Goal: Task Accomplishment & Management: Manage account settings

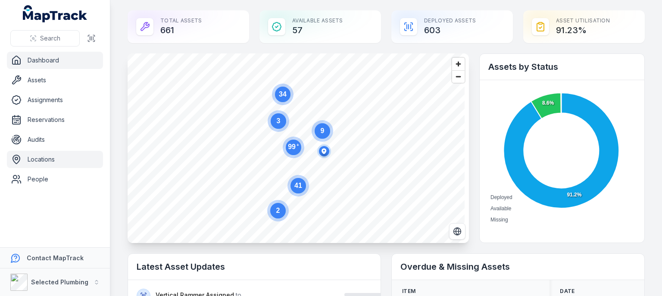
click at [43, 160] on link "Locations" at bounding box center [55, 159] width 96 height 17
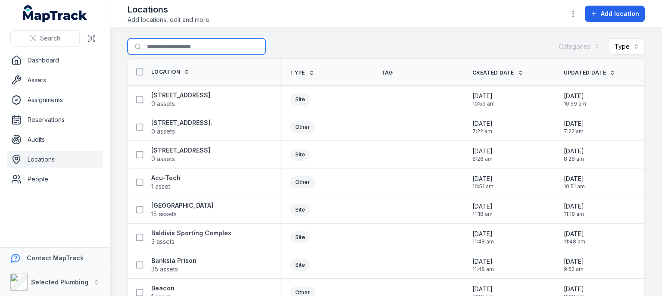
click at [166, 50] on input "Search for locations" at bounding box center [197, 46] width 138 height 16
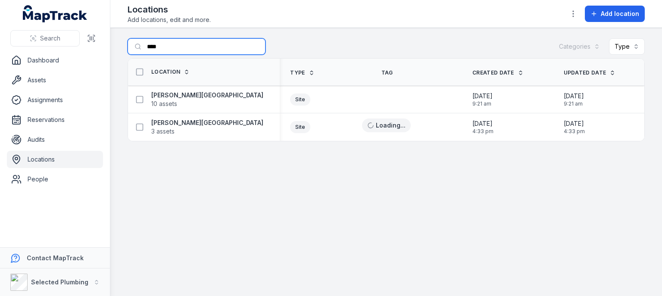
type input "****"
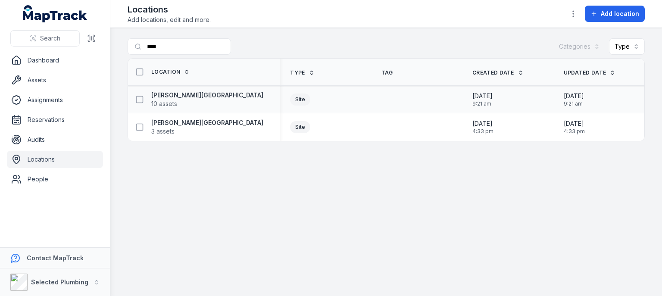
click at [196, 97] on div "[PERSON_NAME] School 10 assets" at bounding box center [200, 99] width 138 height 17
click at [160, 95] on strong "[PERSON_NAME][GEOGRAPHIC_DATA]" at bounding box center [207, 95] width 112 height 9
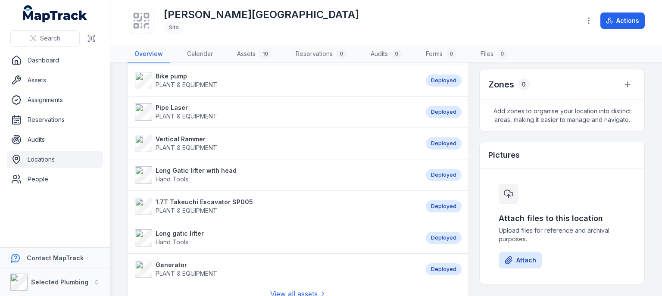
scroll to position [86, 0]
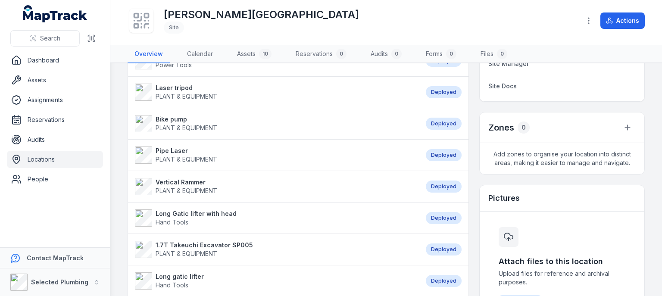
click at [300, 150] on link "Pipe Laser PLANT & EQUIPMENT" at bounding box center [276, 155] width 282 height 17
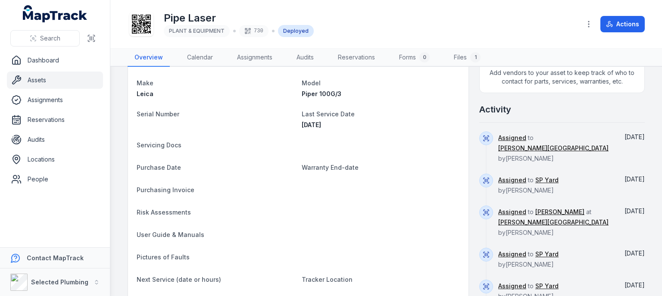
scroll to position [287, 0]
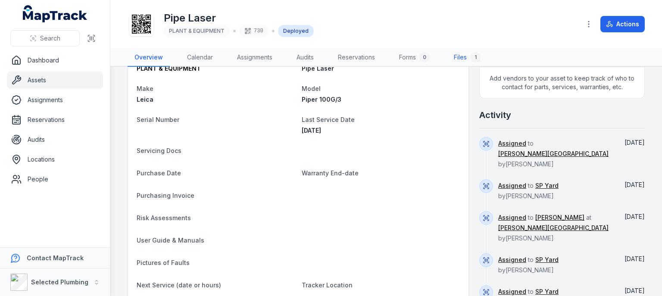
click at [462, 56] on link "Files 1" at bounding box center [467, 58] width 41 height 18
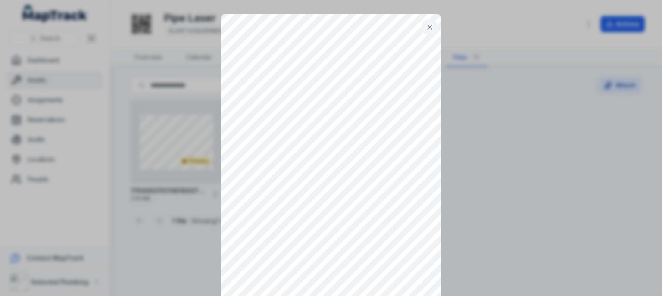
click at [428, 23] on icon at bounding box center [429, 27] width 9 height 9
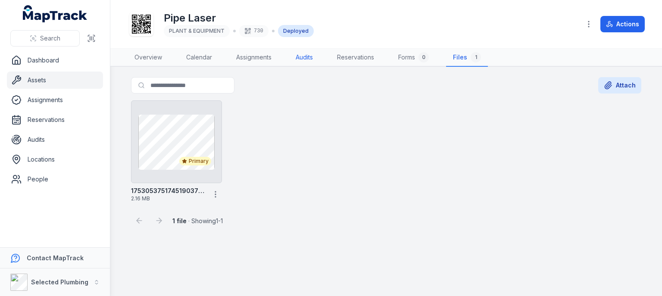
click at [300, 59] on link "Audits" at bounding box center [304, 58] width 31 height 18
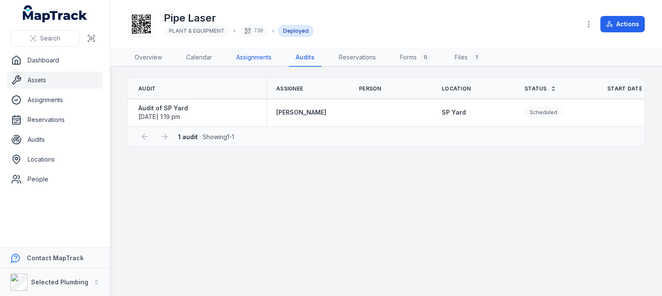
click at [245, 58] on link "Assignments" at bounding box center [253, 58] width 49 height 18
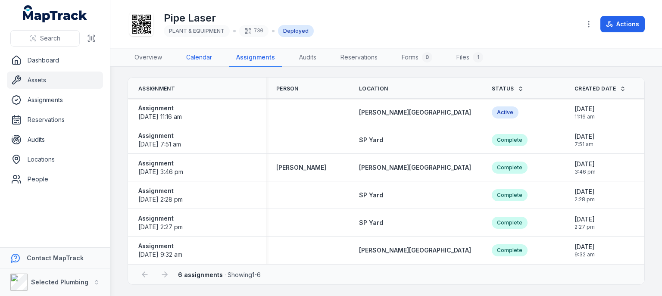
click at [201, 59] on link "Calendar" at bounding box center [199, 58] width 40 height 18
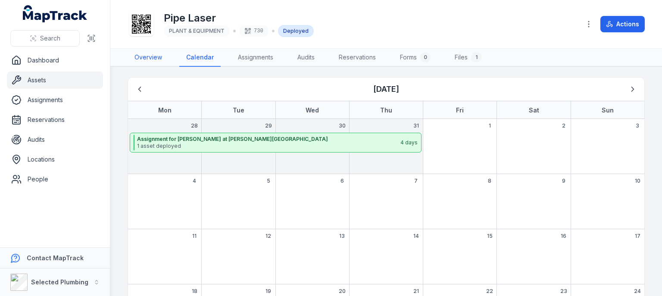
click at [153, 58] on link "Overview" at bounding box center [148, 58] width 41 height 18
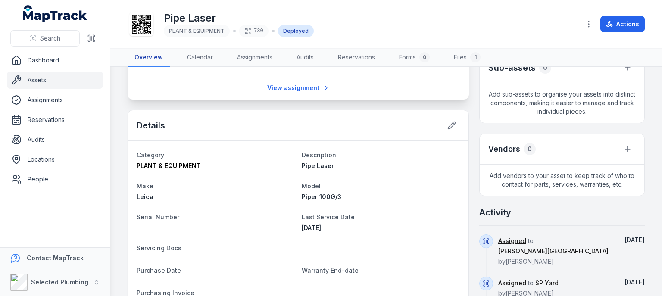
scroll to position [259, 0]
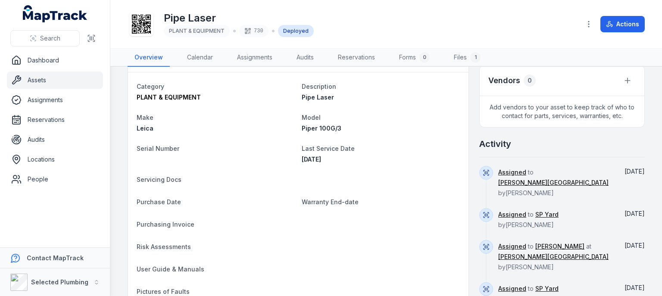
click at [149, 162] on div "Serial Number" at bounding box center [216, 153] width 158 height 21
click at [140, 158] on div "Serial Number" at bounding box center [216, 153] width 158 height 21
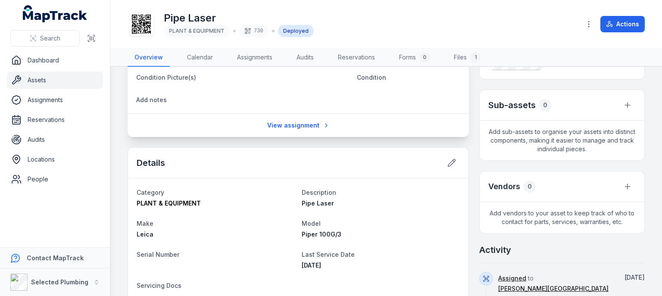
scroll to position [172, 0]
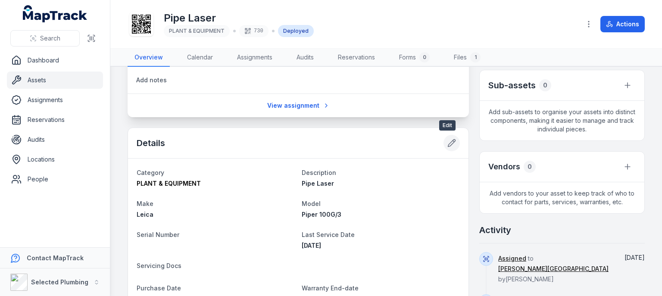
click at [447, 144] on icon at bounding box center [451, 143] width 9 height 9
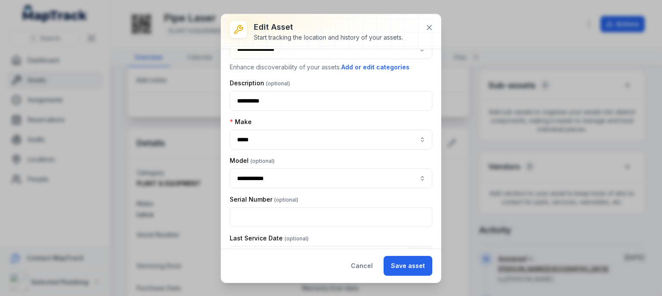
scroll to position [43, 0]
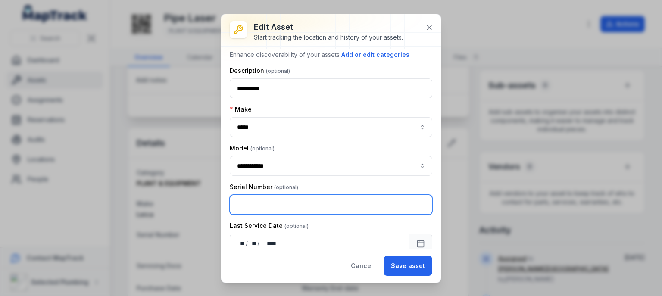
click at [255, 200] on input "text" at bounding box center [331, 205] width 203 height 20
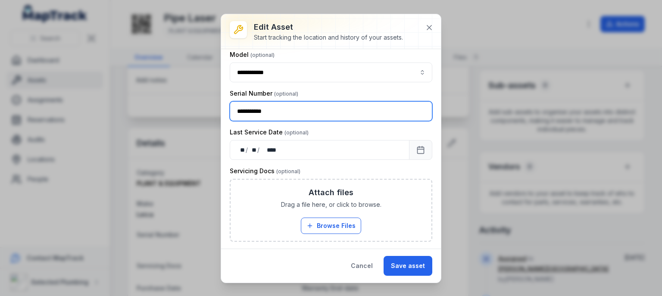
scroll to position [94, 0]
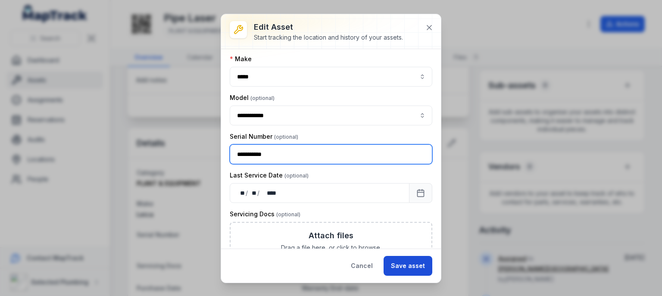
type input "**********"
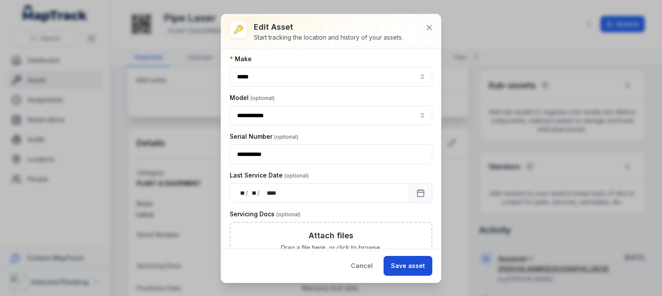
click at [412, 270] on button "Save asset" at bounding box center [408, 266] width 49 height 20
